Goal: Navigation & Orientation: Find specific page/section

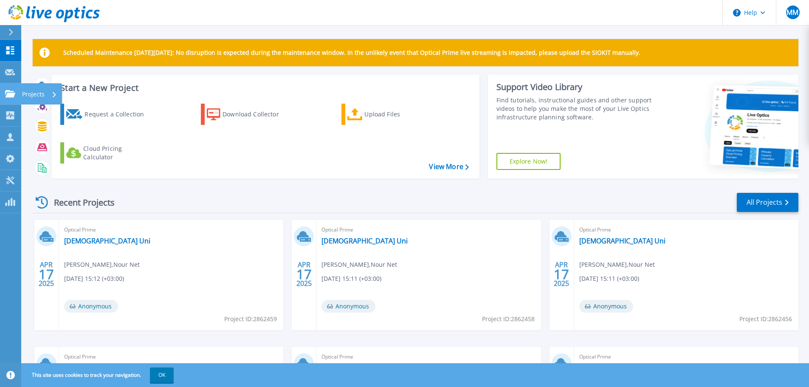
click at [38, 94] on p "Projects" at bounding box center [33, 94] width 22 height 22
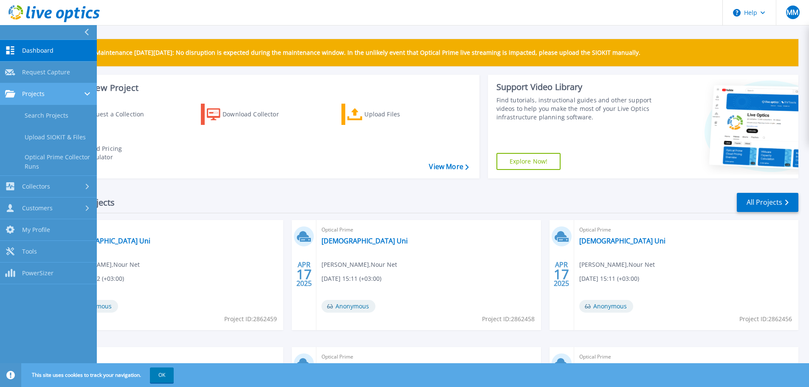
click at [52, 93] on div "Projects" at bounding box center [48, 94] width 87 height 8
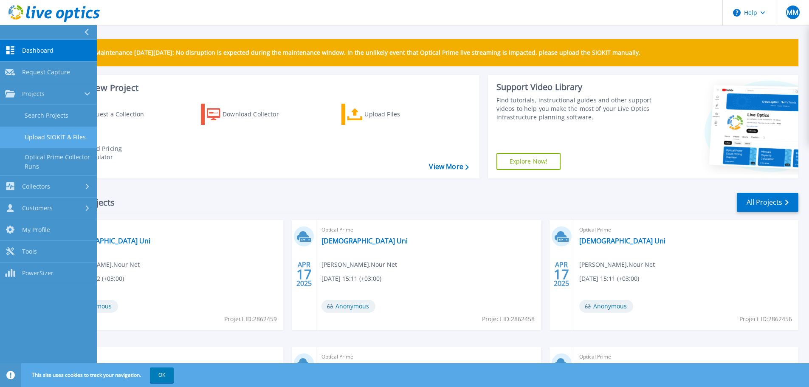
click at [67, 138] on link "Upload SIOKIT & Files" at bounding box center [48, 137] width 97 height 22
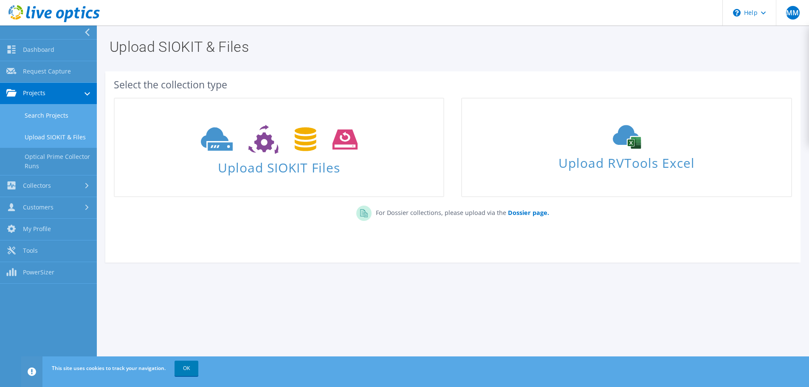
click at [50, 113] on link "Search Projects" at bounding box center [48, 115] width 97 height 22
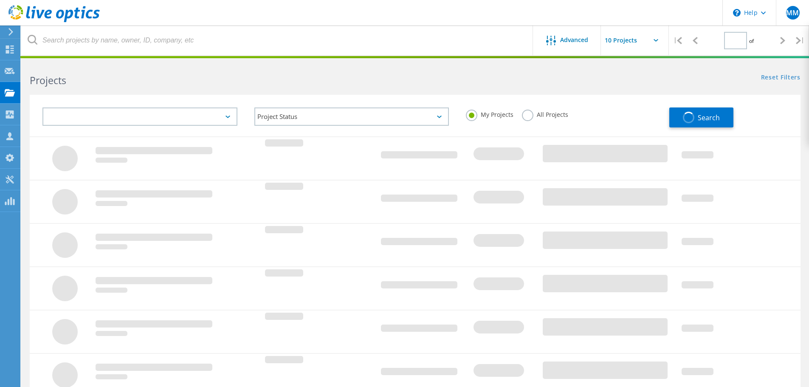
type input "1"
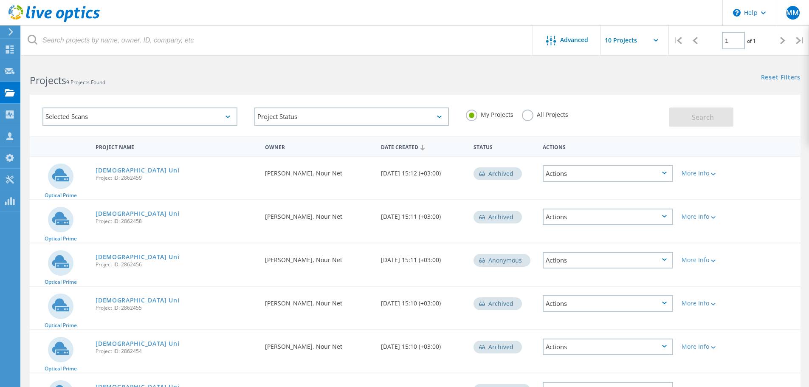
click at [179, 111] on div "Selected Scans" at bounding box center [139, 116] width 195 height 18
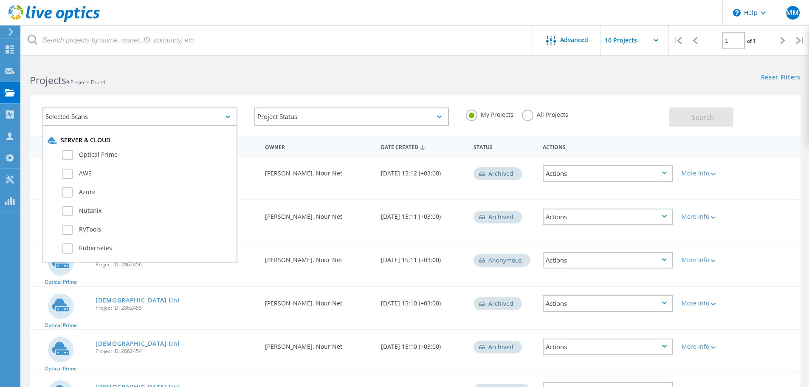
click at [231, 115] on div "Selected Scans" at bounding box center [139, 116] width 195 height 18
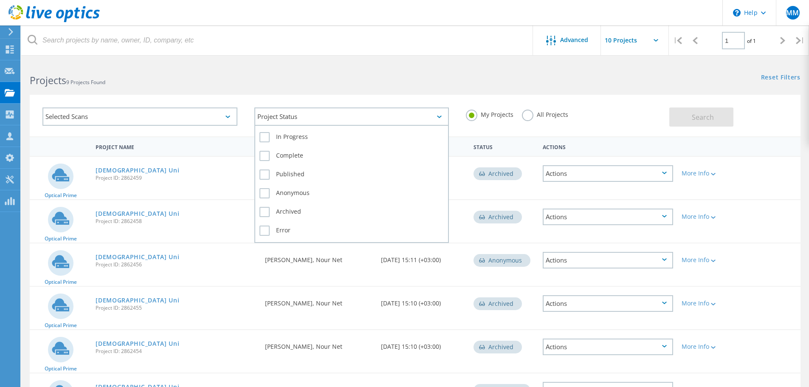
click at [284, 118] on div "Project Status" at bounding box center [351, 116] width 195 height 18
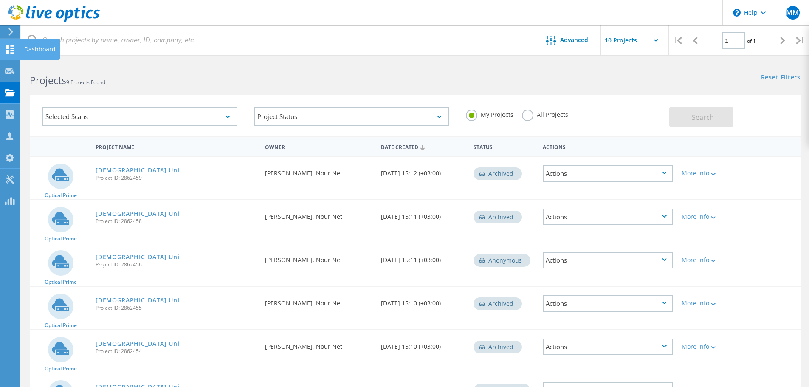
click at [14, 45] on icon at bounding box center [10, 49] width 10 height 8
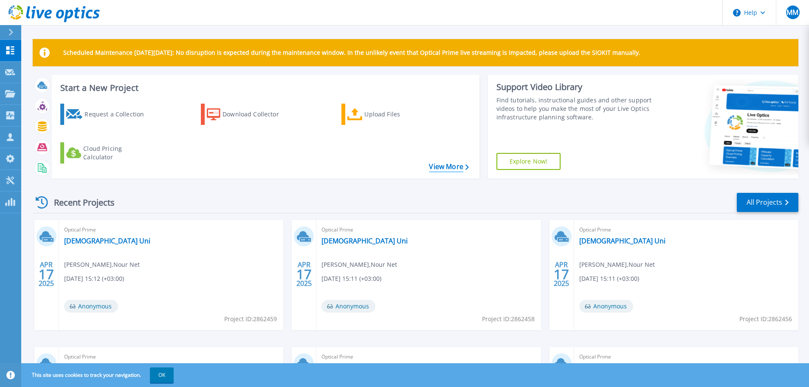
click at [437, 165] on link "View More" at bounding box center [448, 167] width 39 height 8
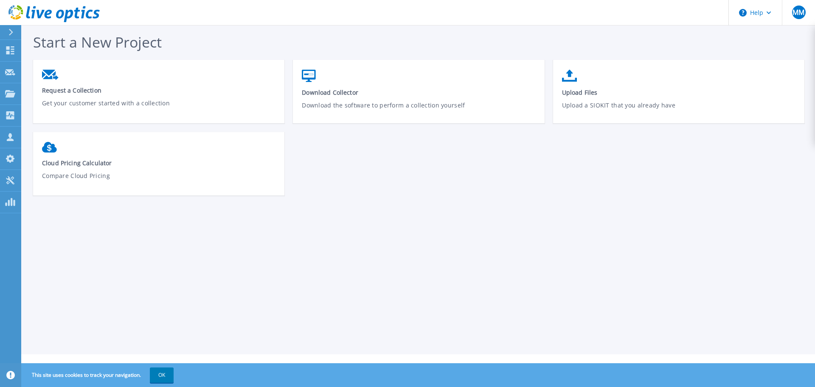
click at [17, 29] on div at bounding box center [15, 32] width 14 height 14
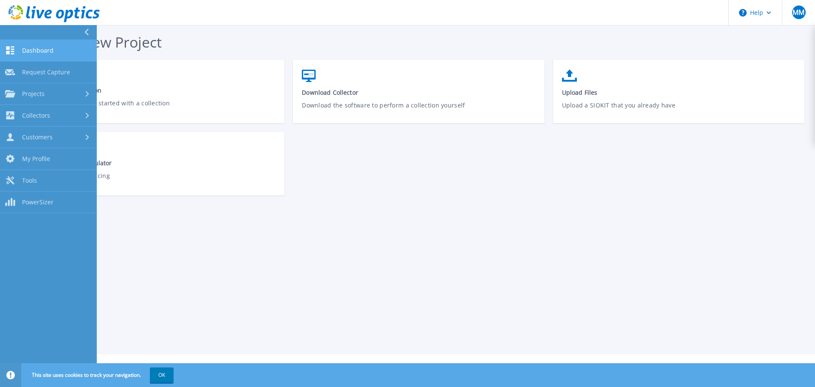
click at [37, 50] on span "Dashboard" at bounding box center [37, 51] width 31 height 8
